Goal: Task Accomplishment & Management: Use online tool/utility

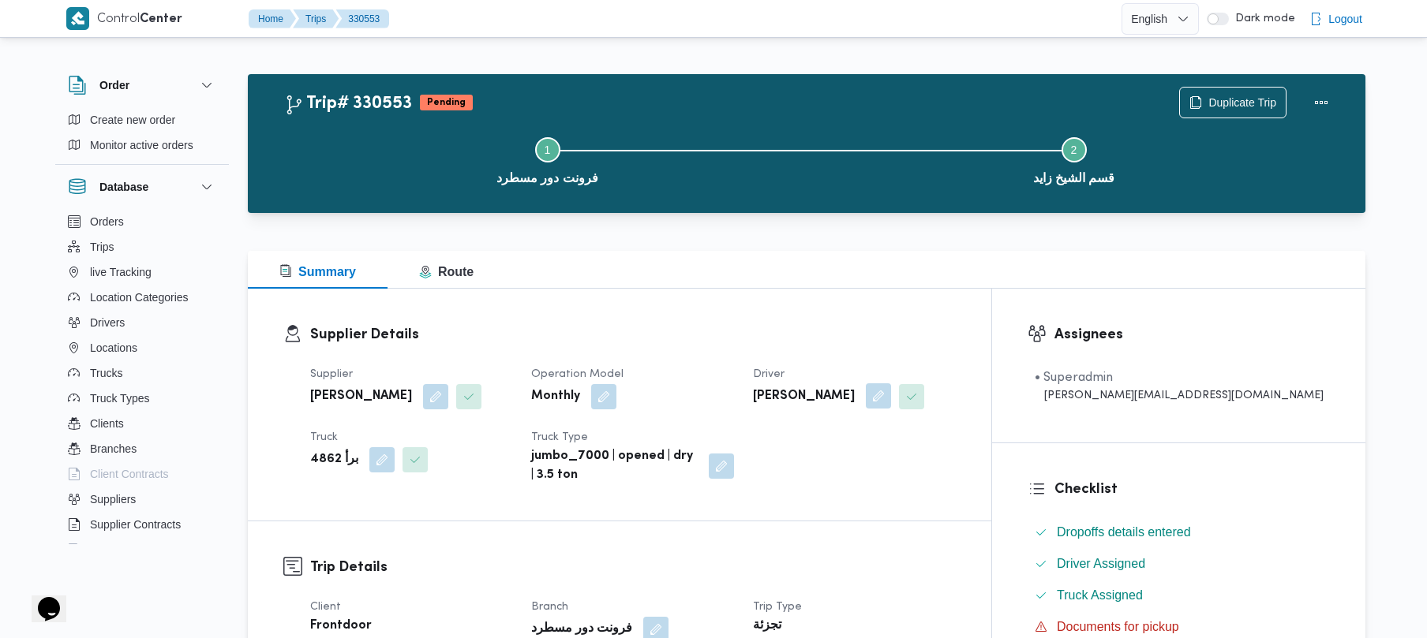
click at [891, 390] on button "button" at bounding box center [878, 396] width 25 height 25
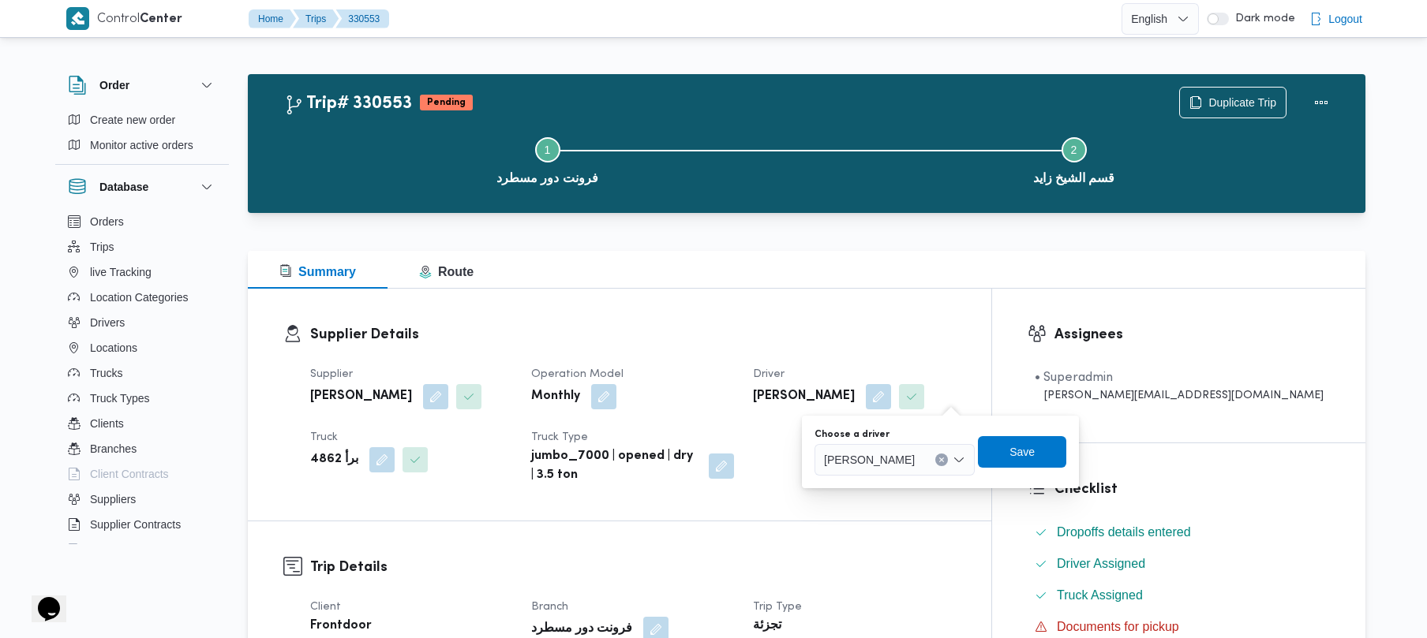
click at [868, 455] on span "[PERSON_NAME]" at bounding box center [869, 459] width 91 height 17
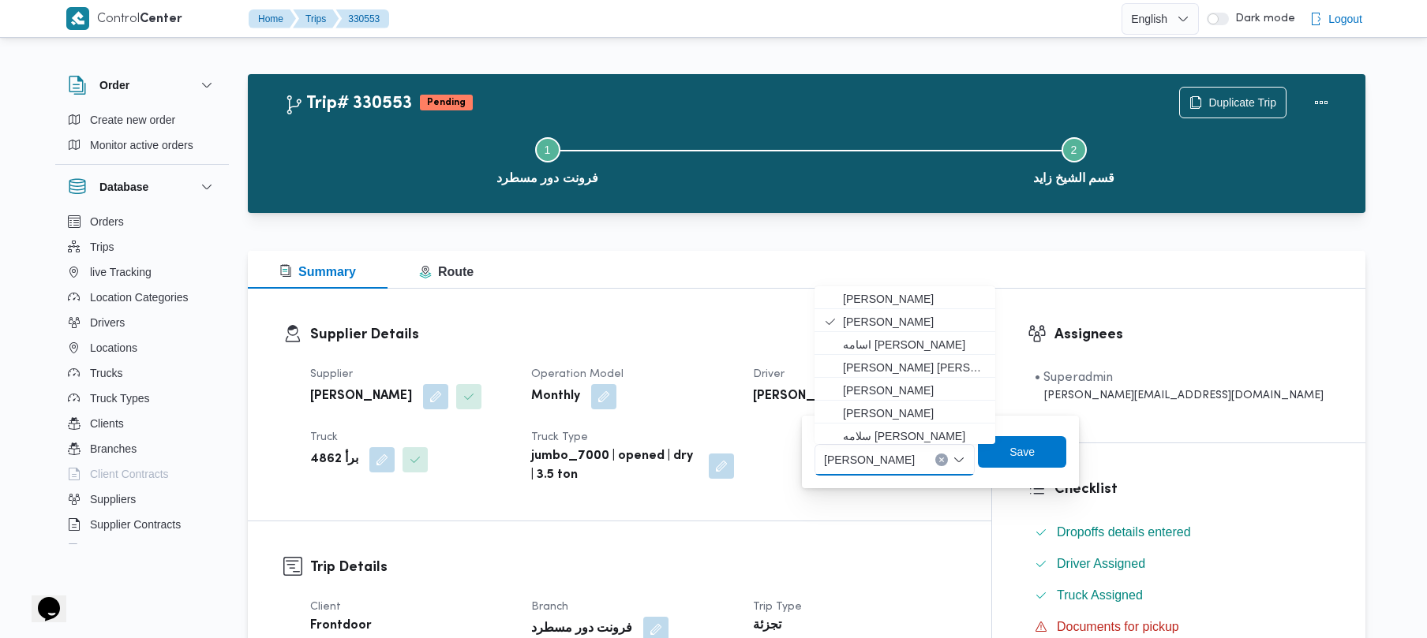
paste input "[PERSON_NAME]"
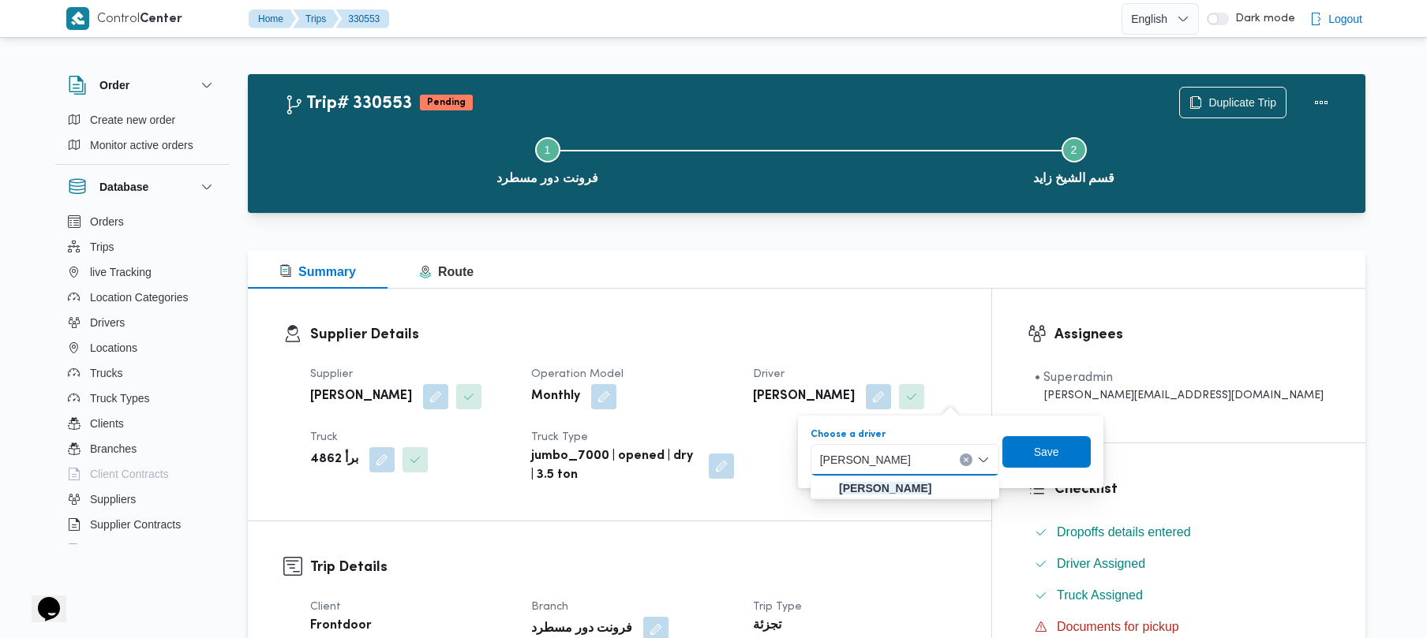
type input "[PERSON_NAME]"
click at [878, 480] on span "[PERSON_NAME]" at bounding box center [914, 488] width 151 height 19
click at [1028, 458] on span "Save" at bounding box center [1014, 451] width 25 height 19
